Goal: Check status: Check status

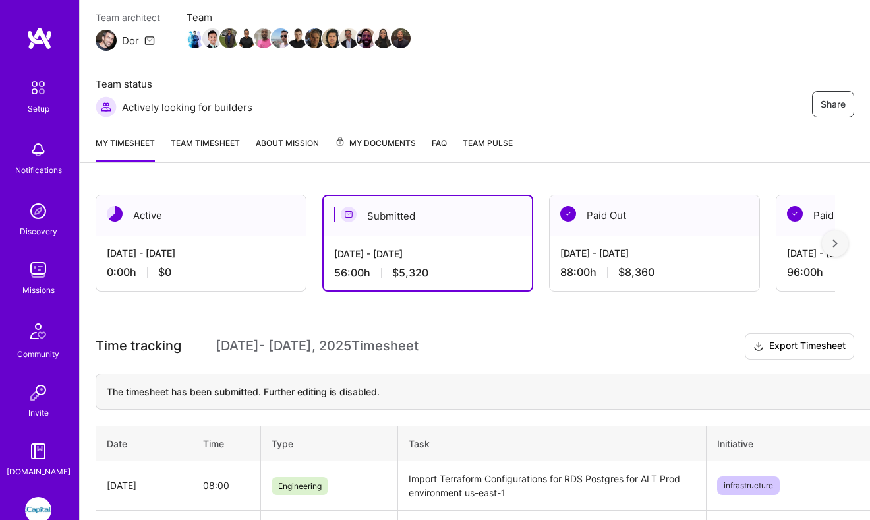
scroll to position [128, 0]
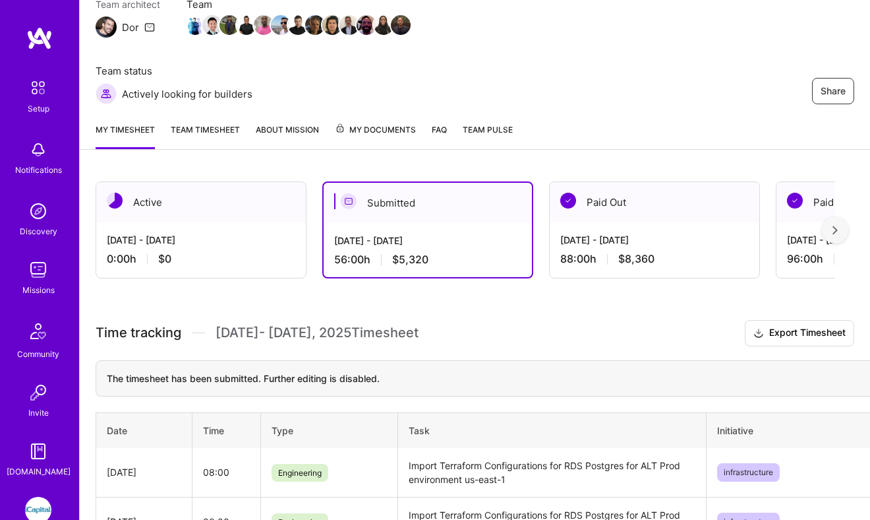
click at [188, 247] on div "[DATE] - [DATE] 0:00 h $0" at bounding box center [201, 249] width 210 height 54
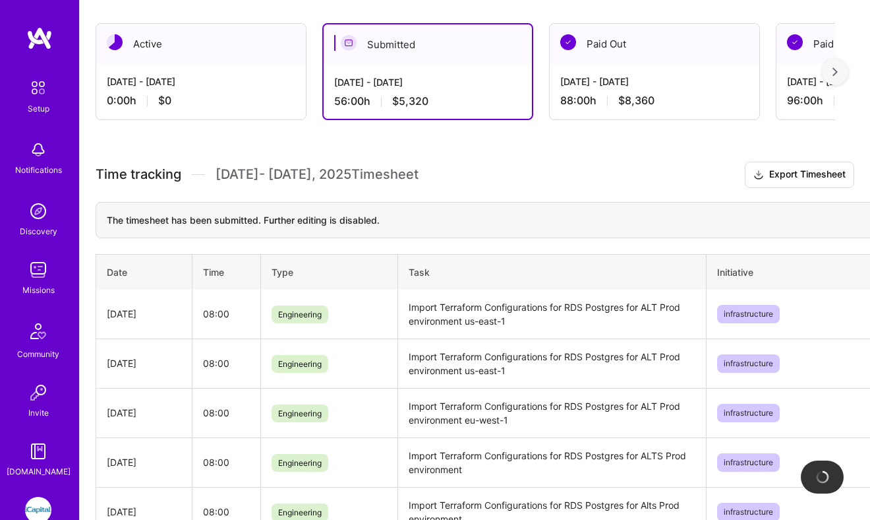
scroll to position [329, 0]
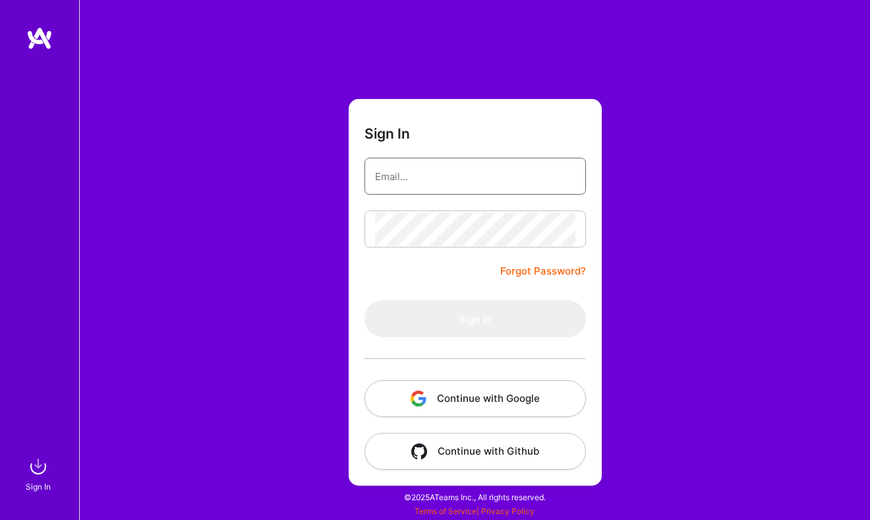
click at [397, 178] on input "email" at bounding box center [475, 177] width 200 height 34
type input "[EMAIL_ADDRESS][DOMAIN_NAME]"
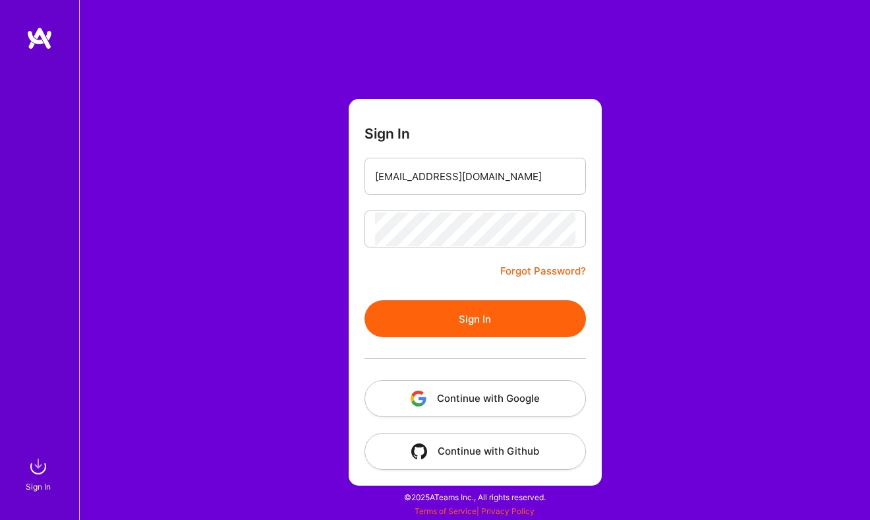
click at [442, 339] on div at bounding box center [476, 358] width 222 height 43
click at [441, 319] on button "Sign In" at bounding box center [476, 318] width 222 height 37
